Goal: Task Accomplishment & Management: Manage account settings

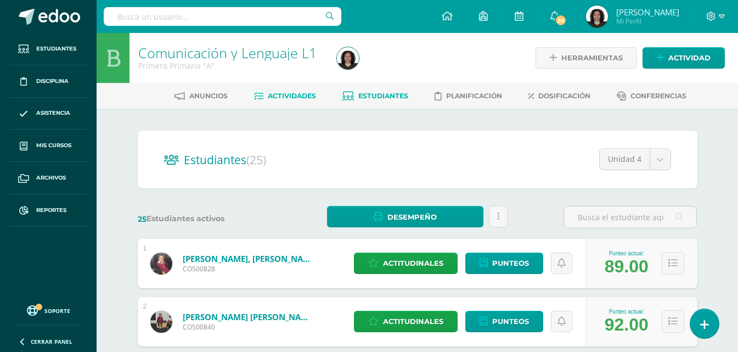
click at [301, 94] on span "Actividades" at bounding box center [292, 96] width 48 height 8
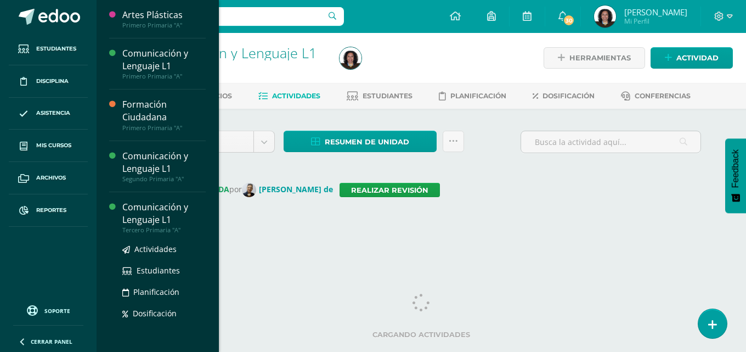
click at [147, 212] on div "Comunicación y Lenguaje L1" at bounding box center [163, 213] width 83 height 25
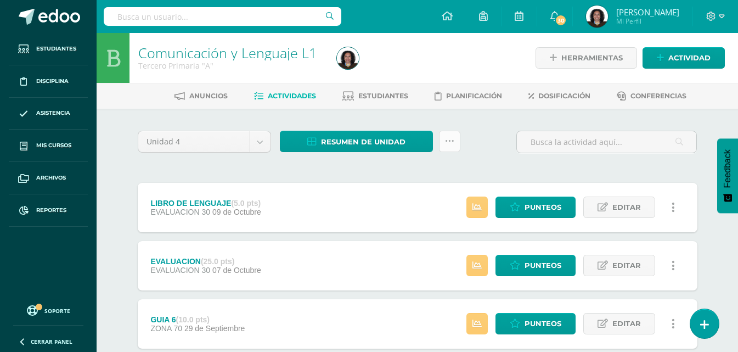
click at [452, 146] on link at bounding box center [449, 141] width 21 height 21
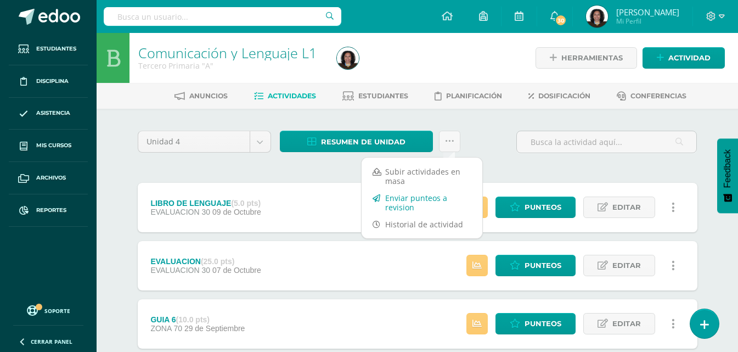
click at [418, 199] on link "Enviar punteos a revision" at bounding box center [422, 202] width 121 height 26
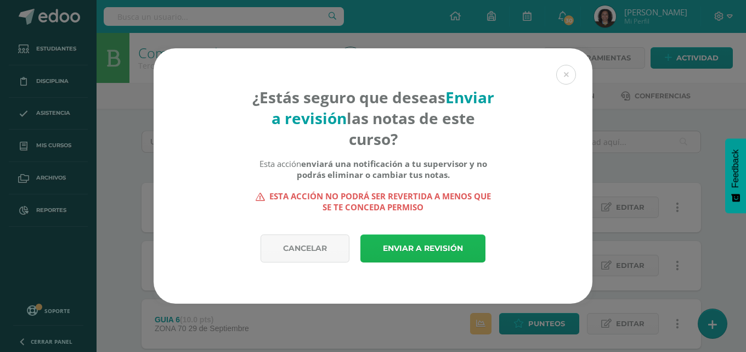
click at [410, 246] on link "Enviar a revisión" at bounding box center [422, 248] width 125 height 28
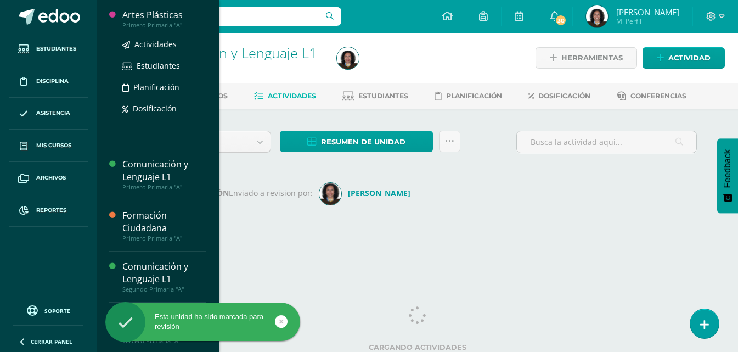
click at [145, 20] on div "Artes Plásticas" at bounding box center [163, 15] width 83 height 13
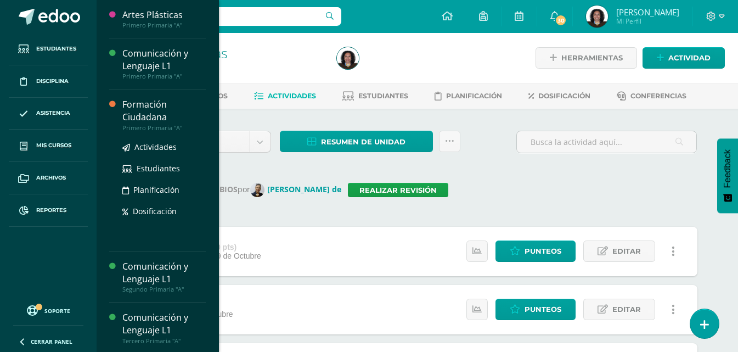
click at [133, 111] on div "Formación Ciudadana" at bounding box center [163, 110] width 83 height 25
